Goal: Check status: Check status

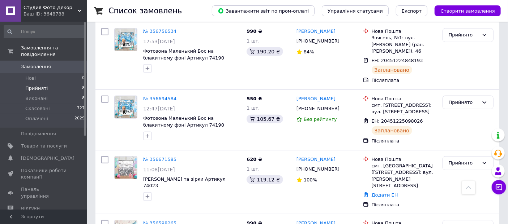
scroll to position [312, 0]
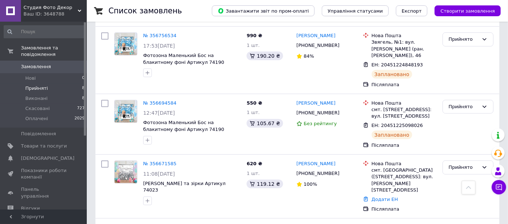
click at [162, 161] on link "№ 356671585" at bounding box center [159, 163] width 33 height 5
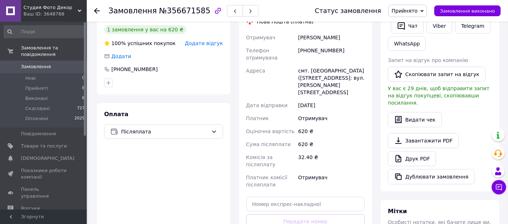
scroll to position [158, 0]
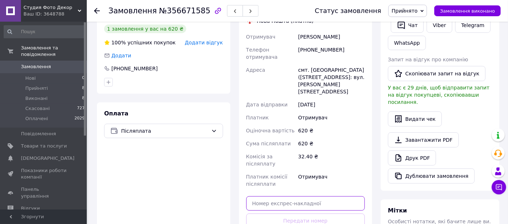
click at [283, 197] on input "text" at bounding box center [305, 204] width 119 height 14
paste input "20451225155553"
type input "20451225155553"
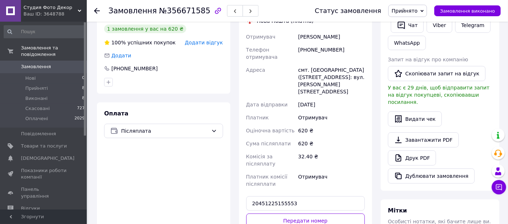
click at [286, 214] on button "Передати номер" at bounding box center [305, 221] width 119 height 14
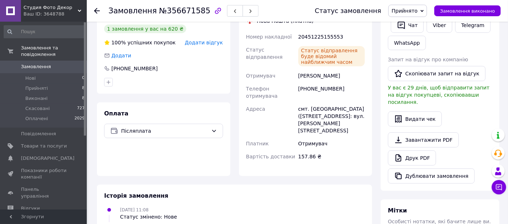
click at [95, 10] on use at bounding box center [97, 11] width 6 height 6
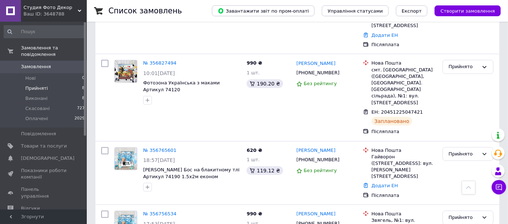
scroll to position [132, 0]
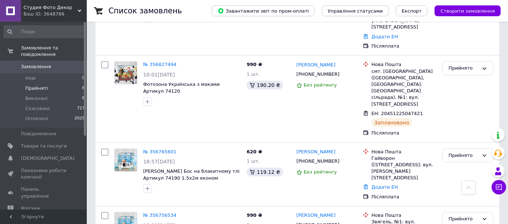
click at [161, 149] on link "№ 356765601" at bounding box center [159, 151] width 33 height 5
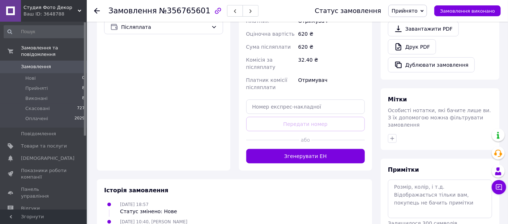
scroll to position [271, 0]
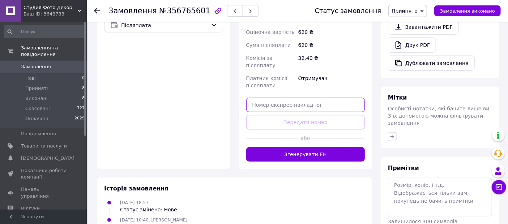
click at [269, 98] on input "text" at bounding box center [305, 105] width 119 height 14
paste input "20451225136903"
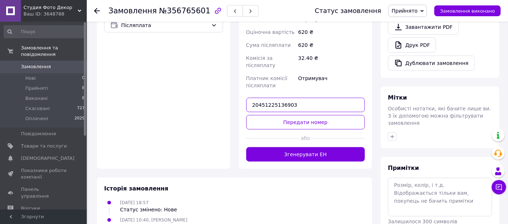
type input "20451225136903"
click at [282, 115] on button "Передати номер" at bounding box center [305, 122] width 119 height 14
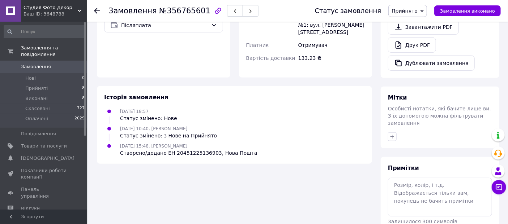
click at [98, 8] on icon at bounding box center [97, 11] width 6 height 6
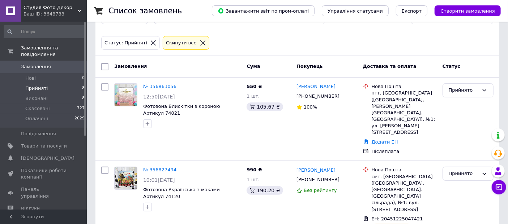
scroll to position [26, 0]
